Goal: Manage account settings

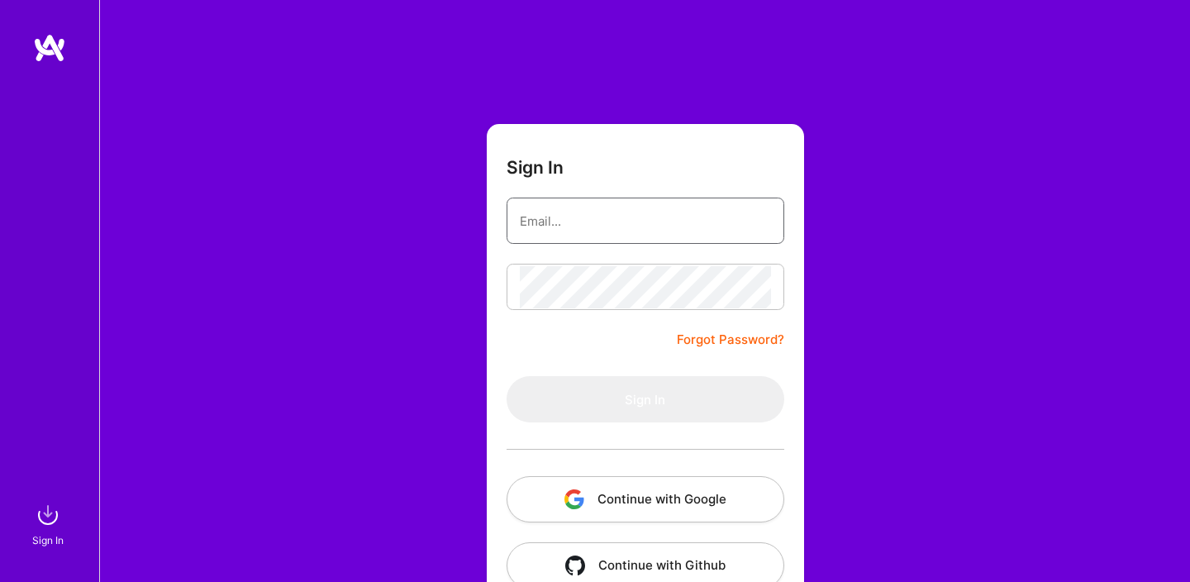
type input "[DOMAIN_NAME][EMAIL_ADDRESS][DOMAIN_NAME]"
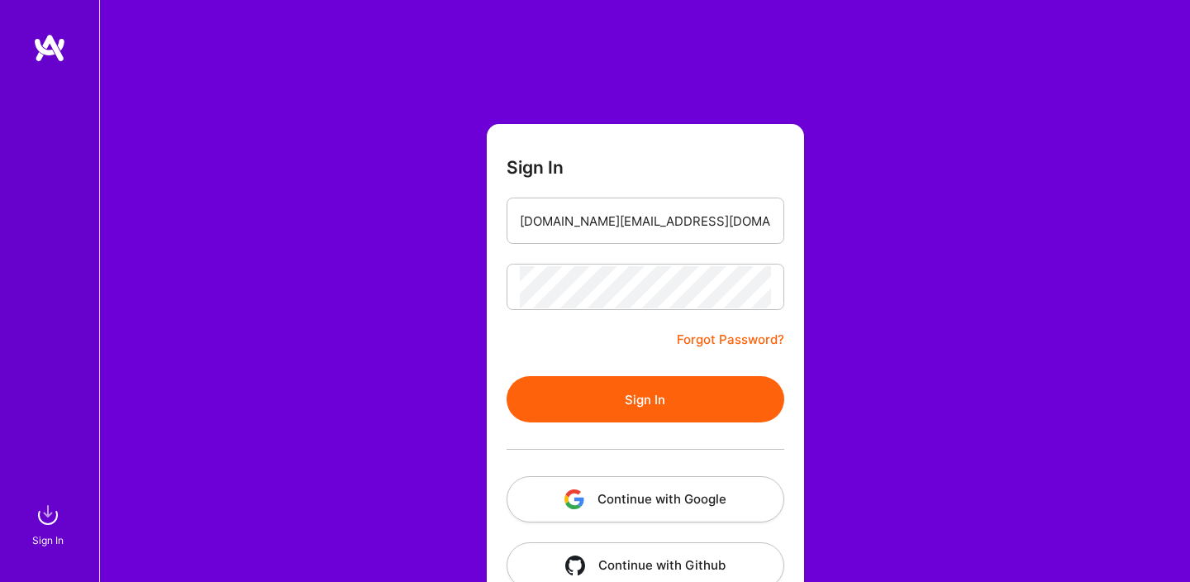
click at [621, 389] on button "Sign In" at bounding box center [646, 399] width 278 height 46
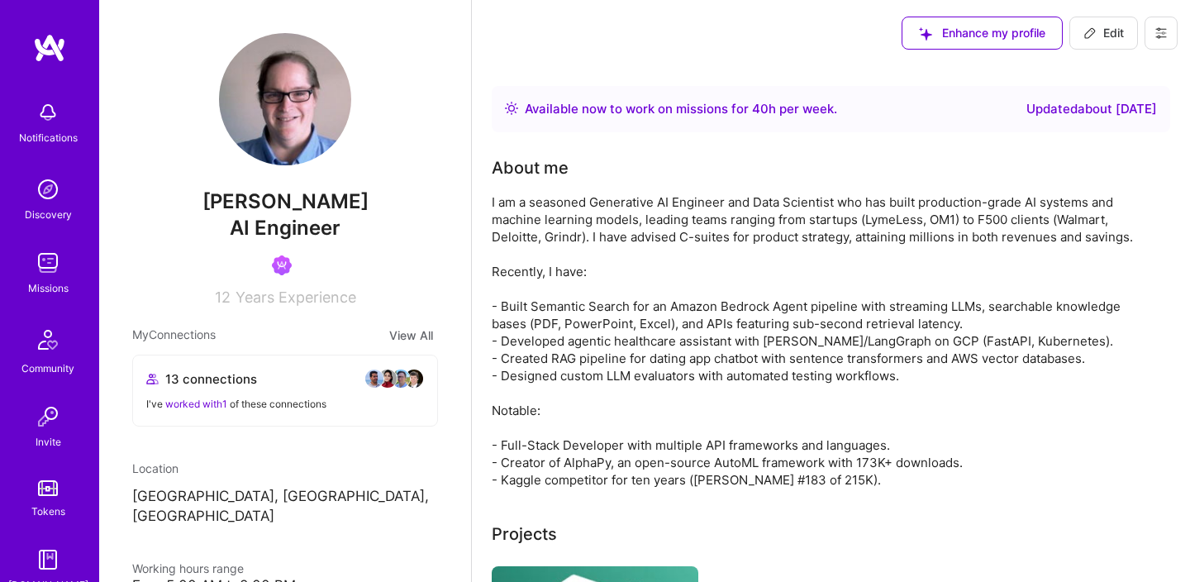
click at [1094, 43] on button "Edit" at bounding box center [1104, 33] width 69 height 33
select select "US"
select select "Right Now"
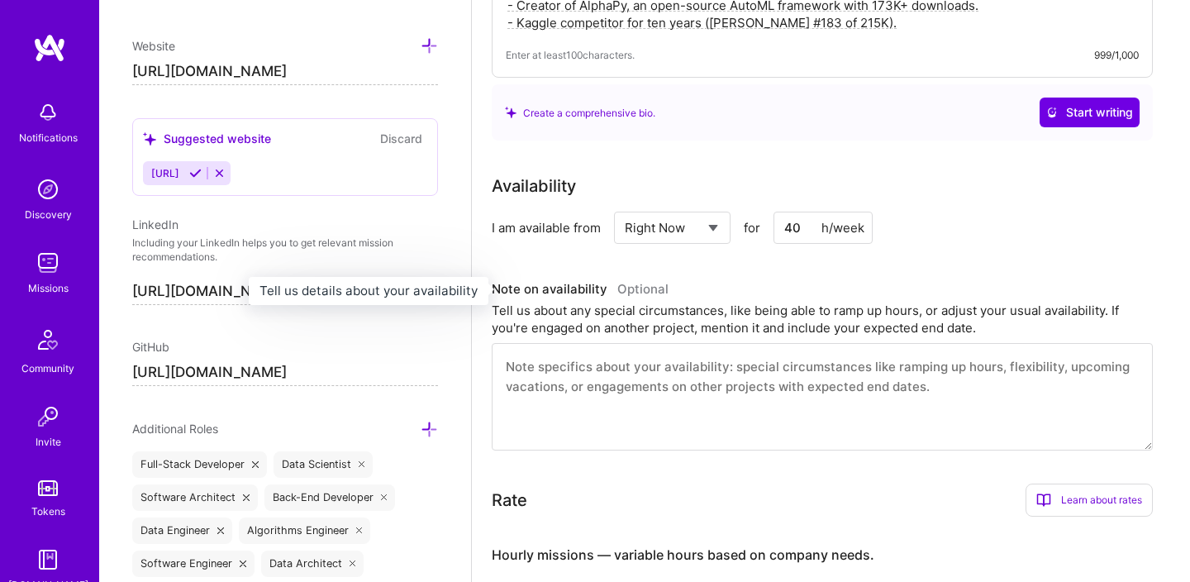
scroll to position [441, 0]
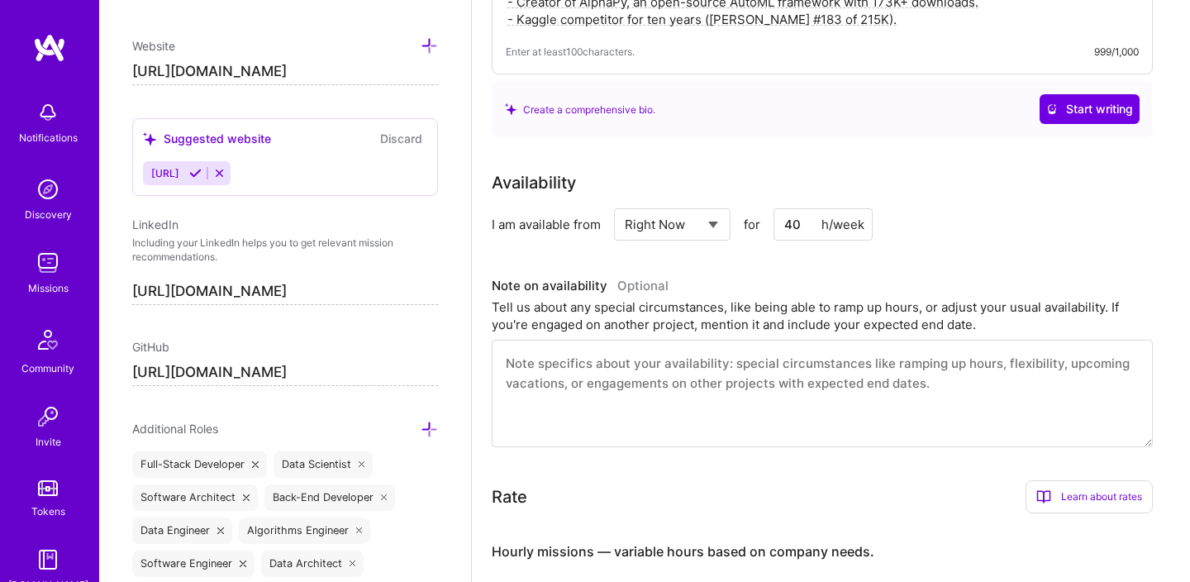
click at [818, 226] on input "40" at bounding box center [823, 224] width 99 height 32
type input "4"
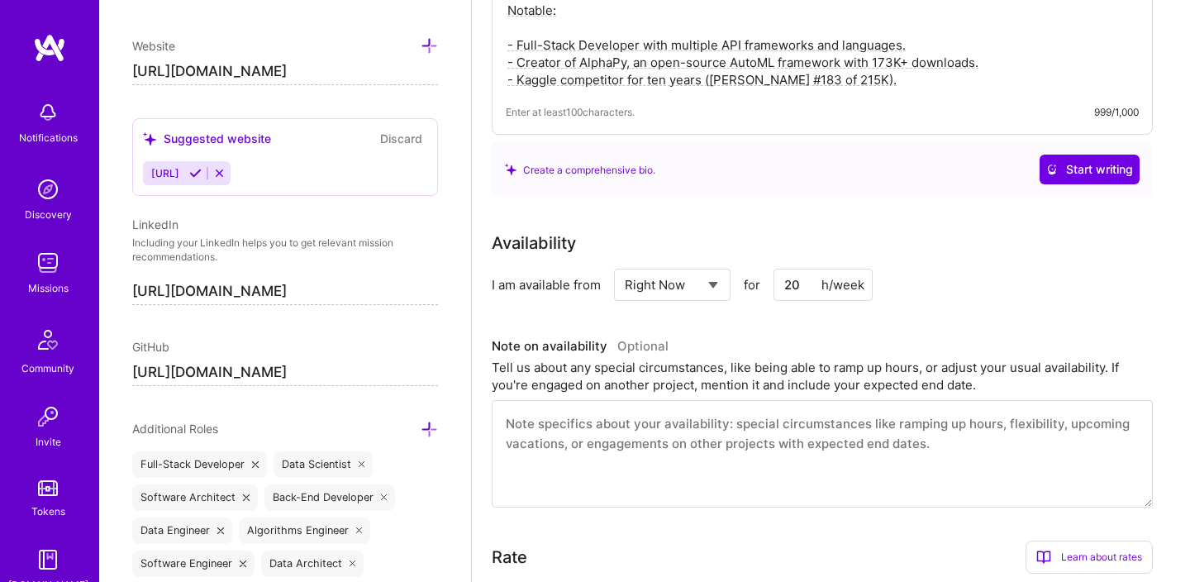
scroll to position [0, 0]
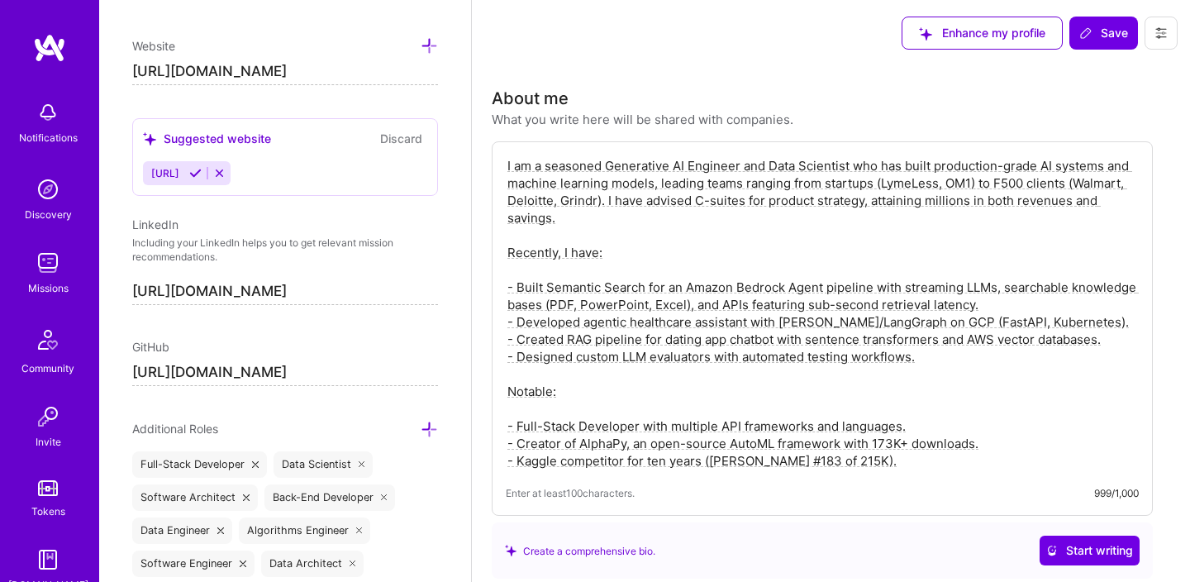
type input "20"
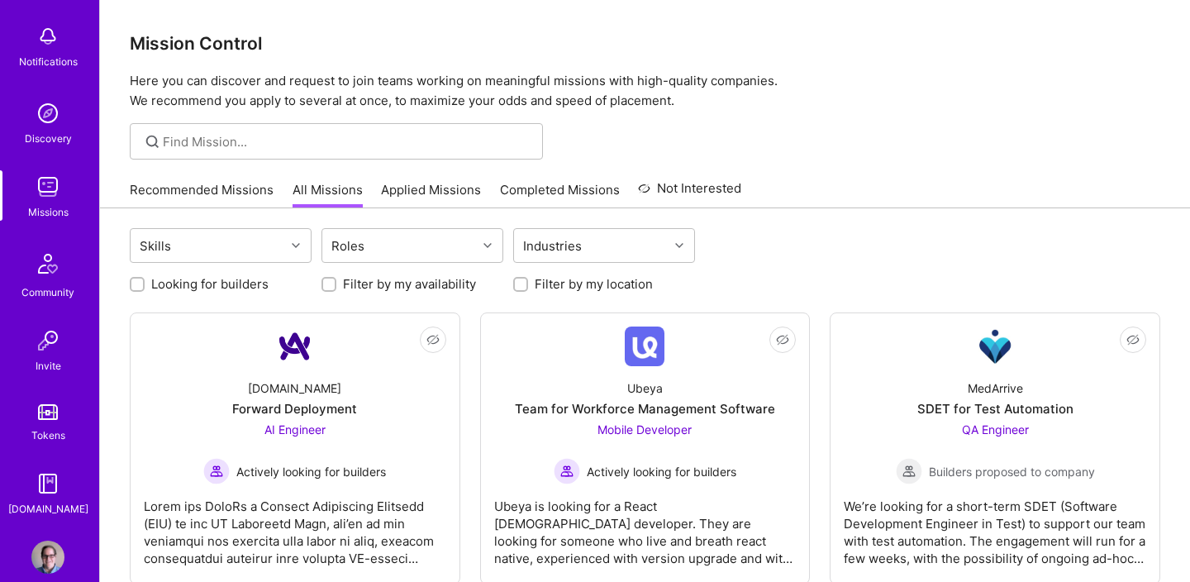
scroll to position [101, 0]
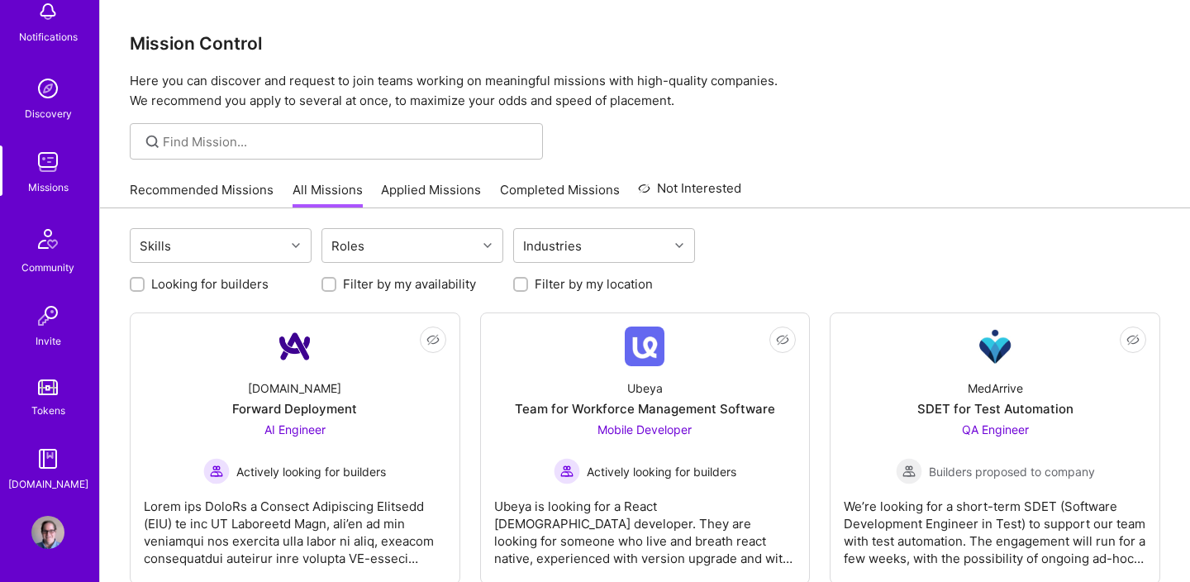
click at [54, 524] on img at bounding box center [47, 532] width 33 height 33
